Goal: Check status

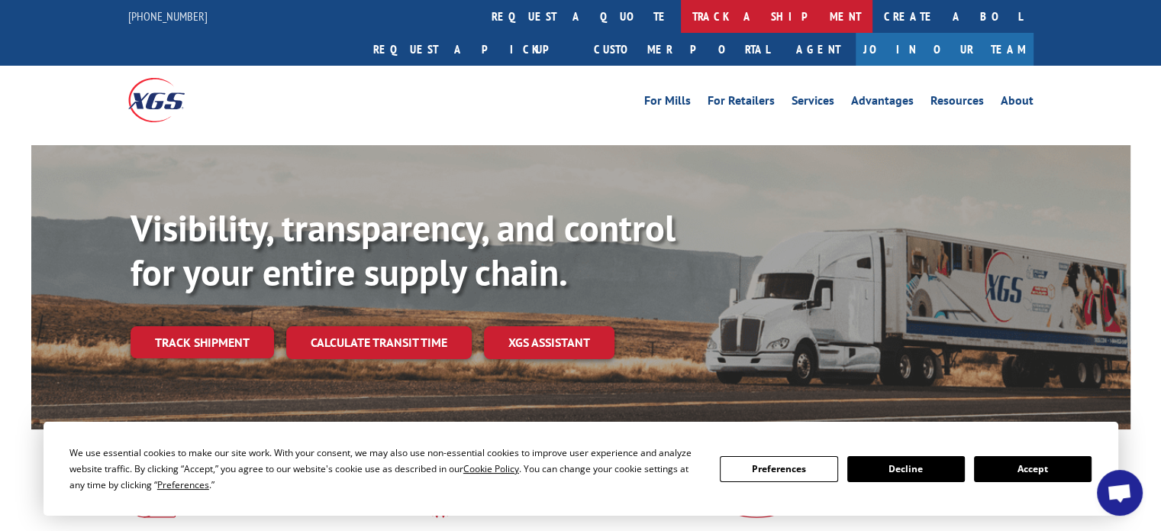
click at [681, 21] on link "track a shipment" at bounding box center [777, 16] width 192 height 33
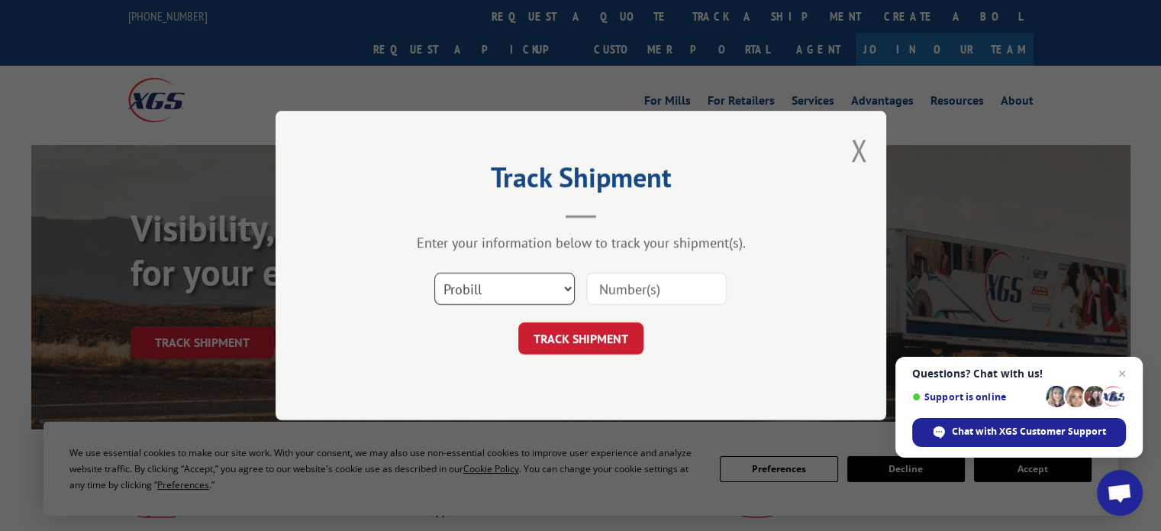
click at [561, 290] on select "Select category... Probill BOL PO" at bounding box center [505, 289] width 141 height 32
select select "bol"
click at [435, 273] on select "Select category... Probill BOL PO" at bounding box center [505, 289] width 141 height 32
click at [603, 281] on input at bounding box center [656, 289] width 141 height 32
type input "7088950"
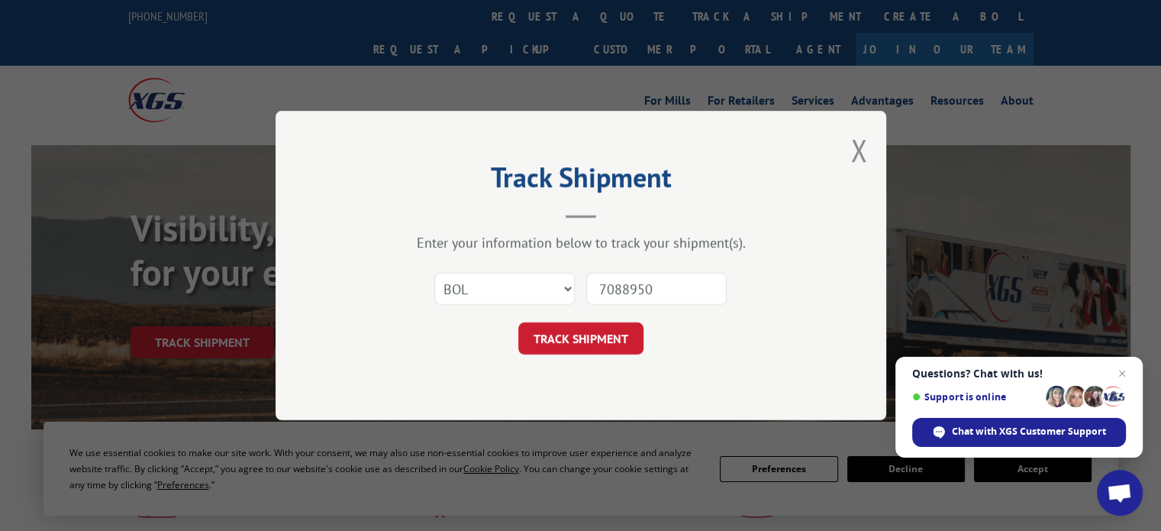
click button "TRACK SHIPMENT" at bounding box center [581, 338] width 125 height 32
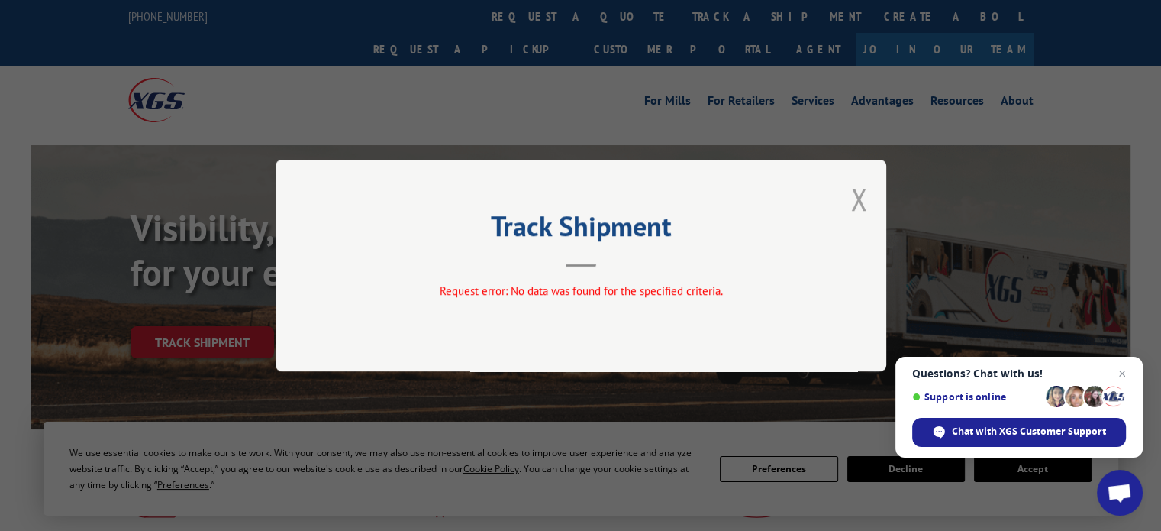
click at [853, 204] on button "Close modal" at bounding box center [859, 199] width 17 height 40
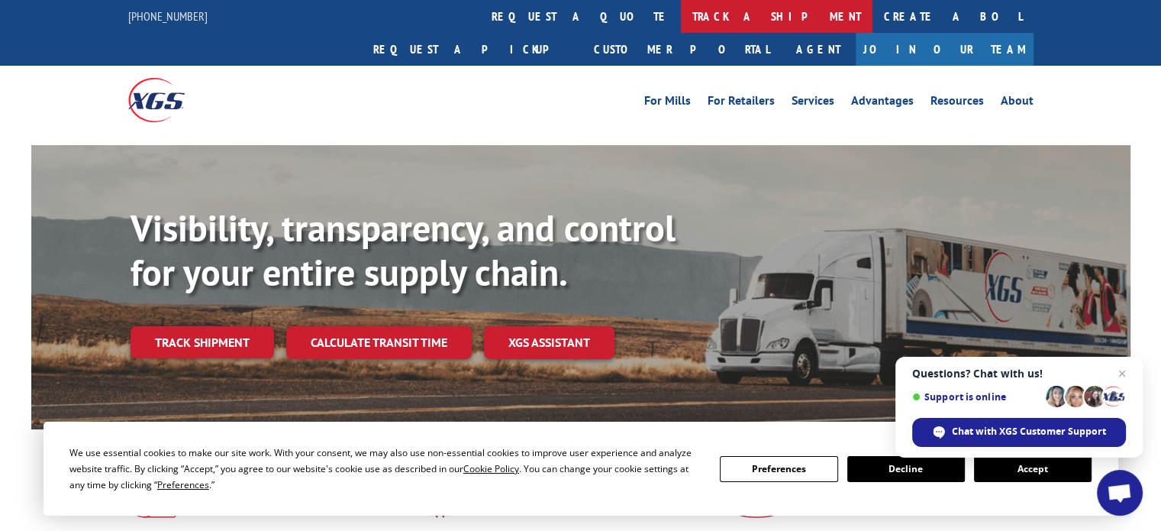
click at [681, 21] on link "track a shipment" at bounding box center [777, 16] width 192 height 33
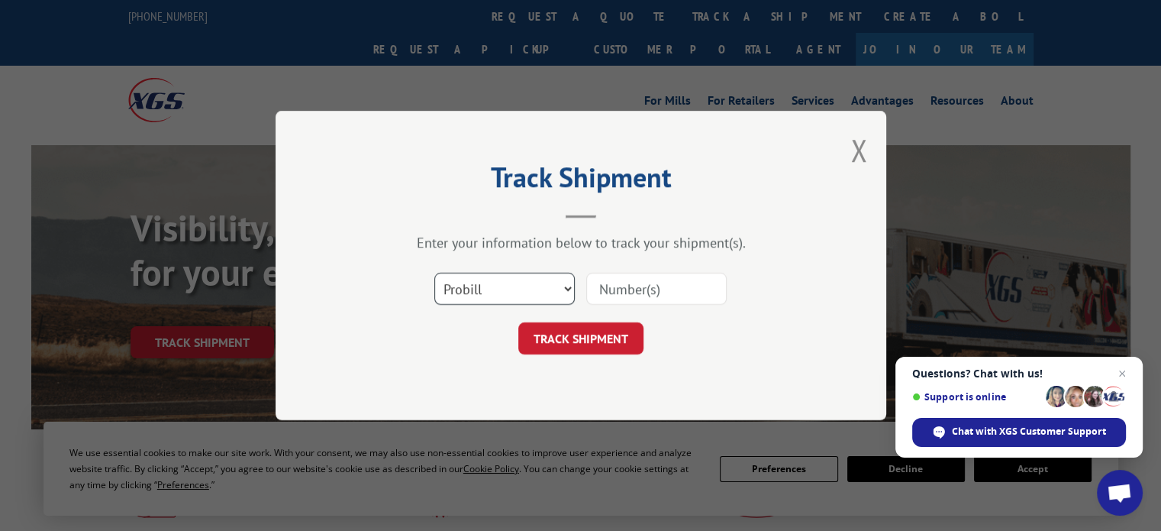
click at [531, 298] on select "Select category... Probill BOL PO" at bounding box center [505, 289] width 141 height 32
select select "po"
click at [435, 273] on select "Select category... Probill BOL PO" at bounding box center [505, 289] width 141 height 32
click at [617, 286] on input at bounding box center [656, 289] width 141 height 32
type input "wpc pod"
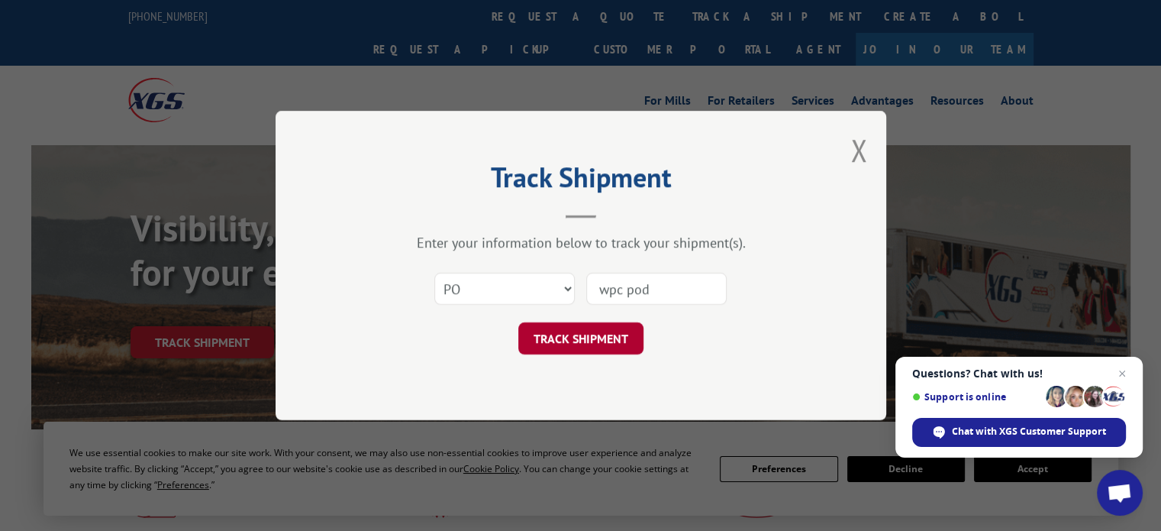
click at [606, 338] on button "TRACK SHIPMENT" at bounding box center [581, 338] width 125 height 32
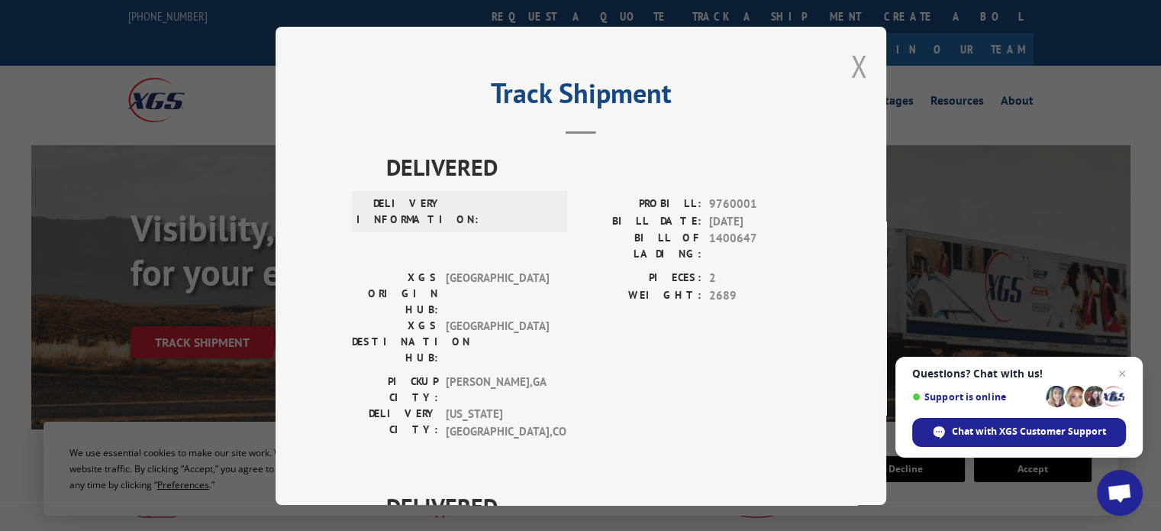
click at [851, 77] on button "Close modal" at bounding box center [859, 66] width 17 height 40
